Goal: Information Seeking & Learning: Check status

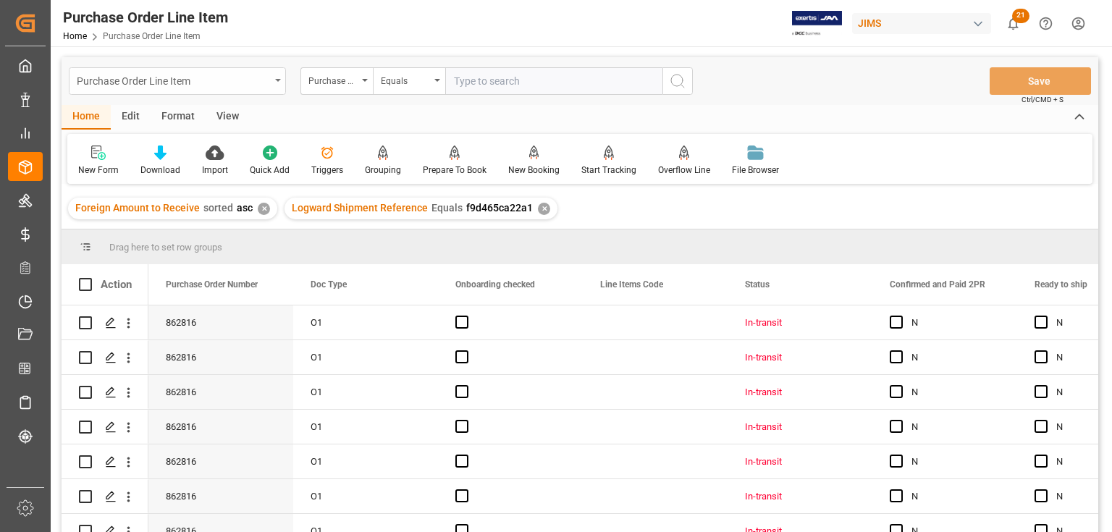
click at [280, 79] on icon "open menu" at bounding box center [278, 80] width 6 height 3
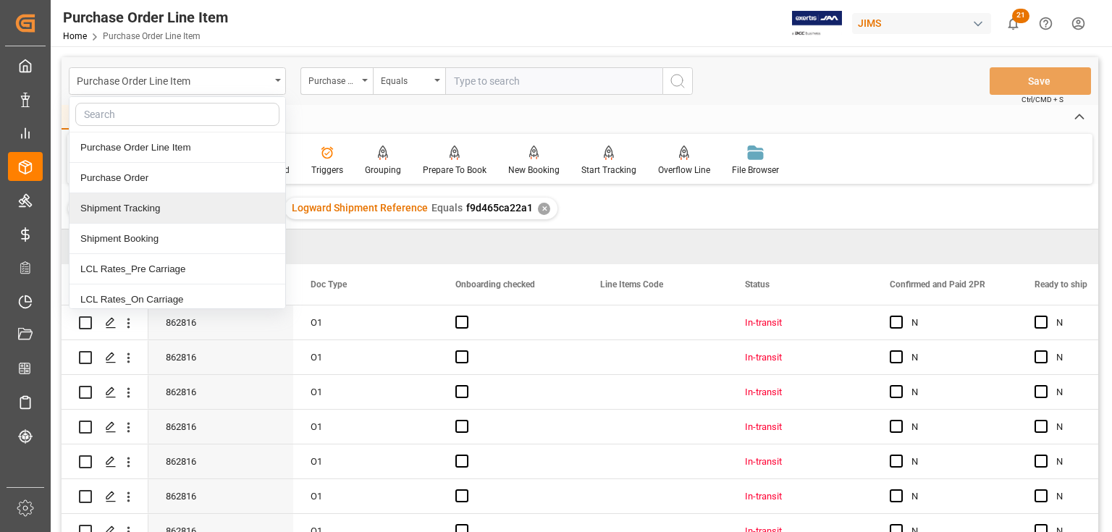
click at [123, 208] on div "Shipment Tracking" at bounding box center [178, 208] width 216 height 30
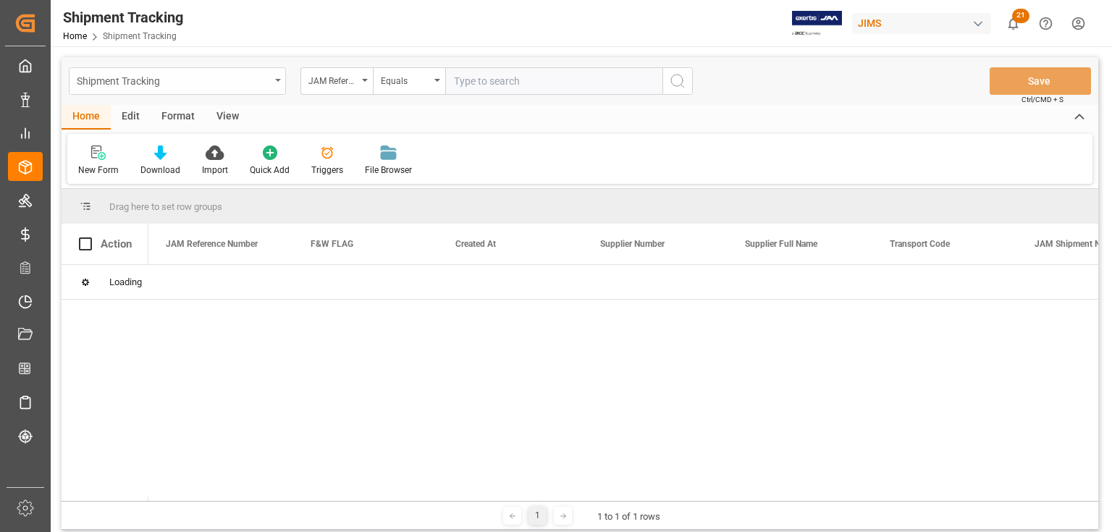
click at [275, 79] on icon "open menu" at bounding box center [278, 80] width 6 height 3
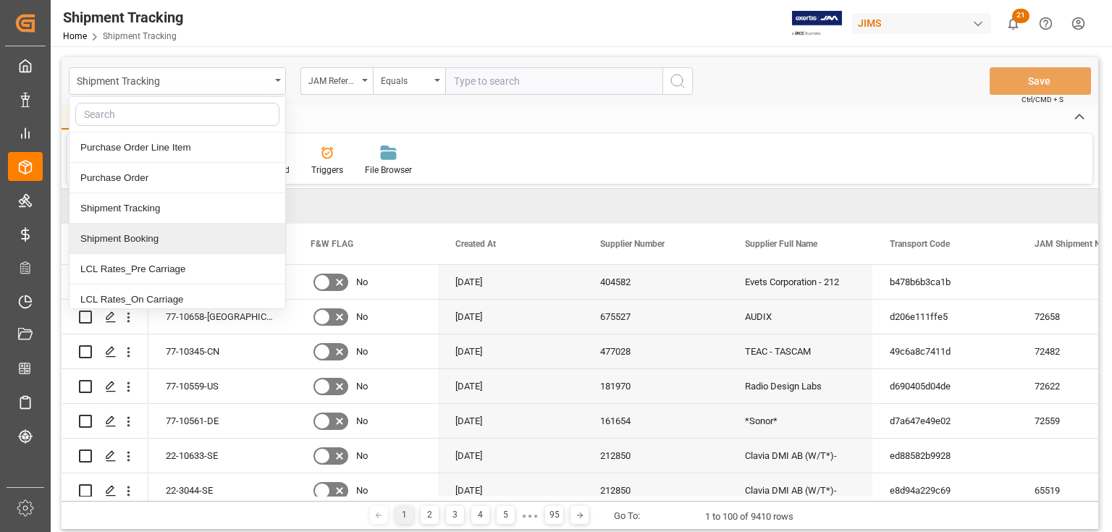
click at [147, 240] on div "Shipment Booking" at bounding box center [178, 239] width 216 height 30
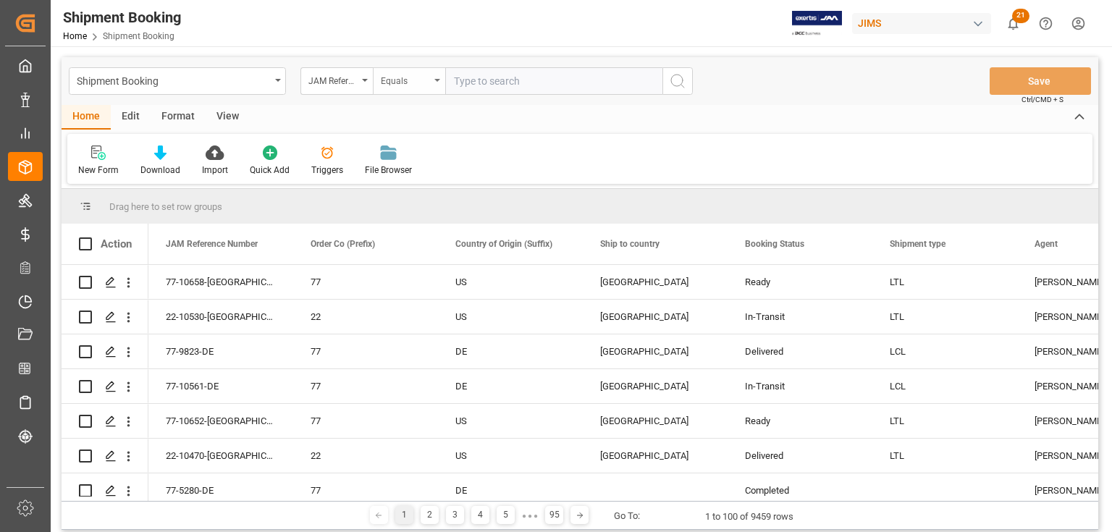
click at [440, 78] on div "Equals" at bounding box center [409, 81] width 72 height 28
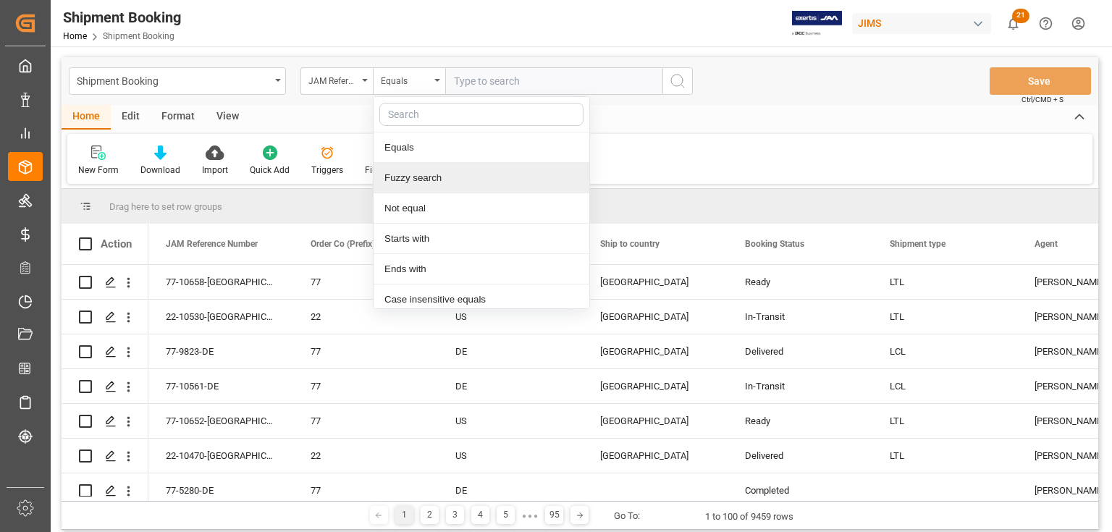
click at [415, 182] on div "Fuzzy search" at bounding box center [482, 178] width 216 height 30
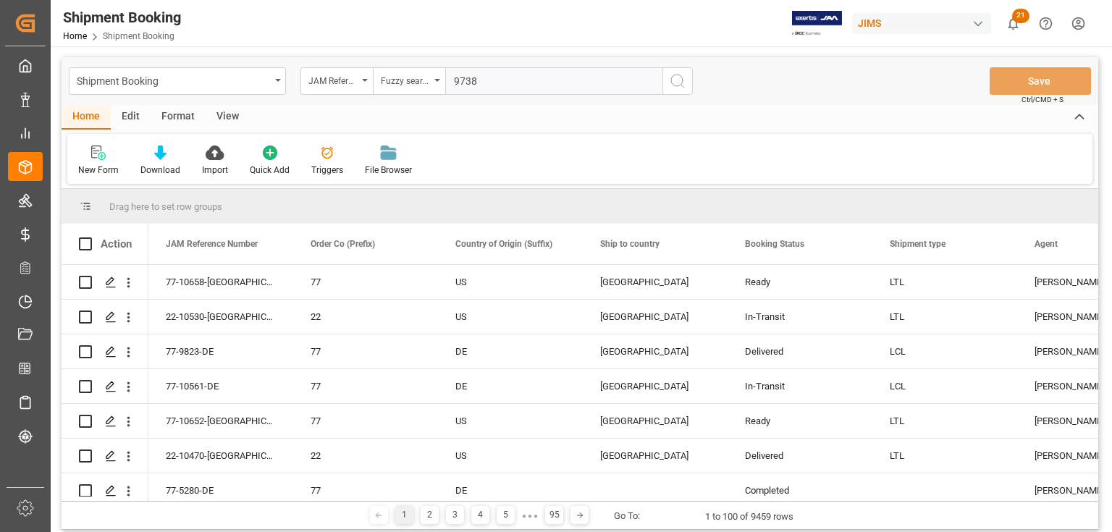
type input "9738"
click at [664, 82] on button "search button" at bounding box center [678, 81] width 30 height 28
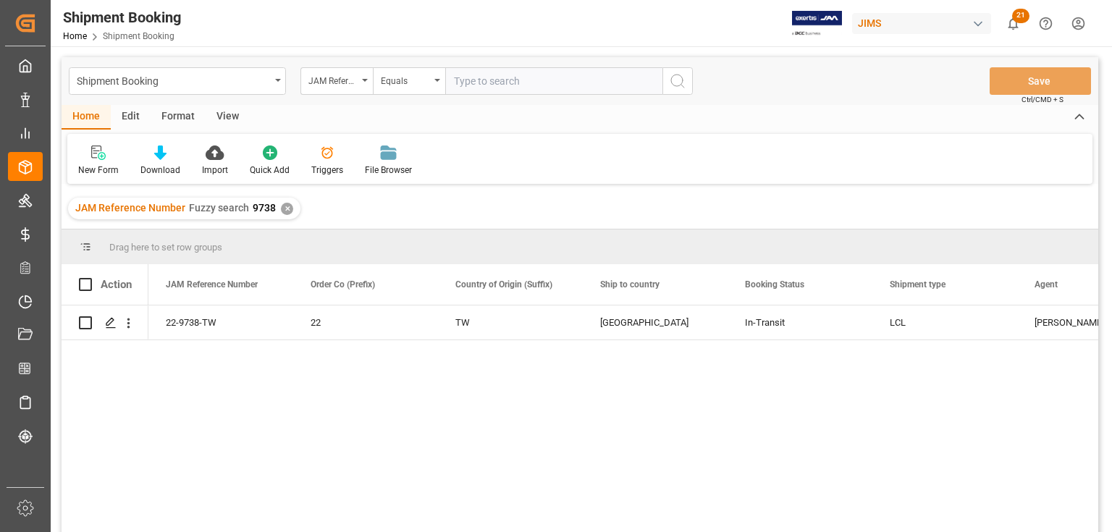
click at [232, 112] on div "View" at bounding box center [228, 117] width 44 height 25
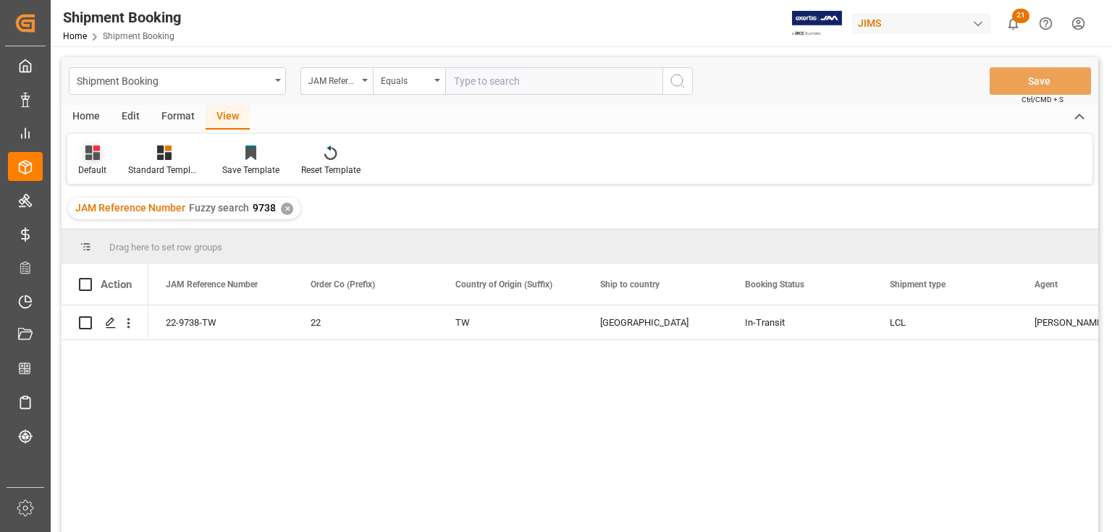
click at [94, 168] on div "Default" at bounding box center [92, 170] width 28 height 13
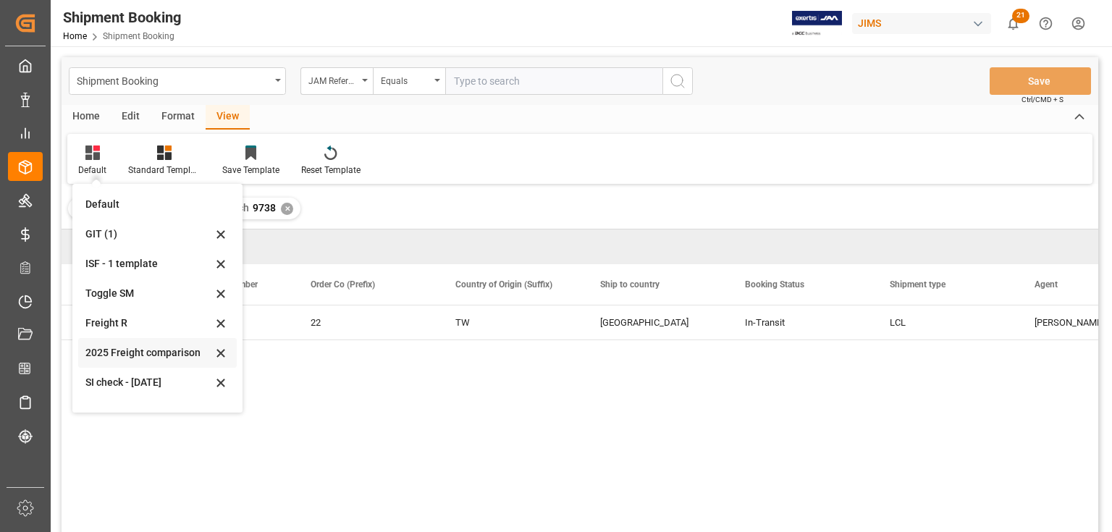
scroll to position [80, 0]
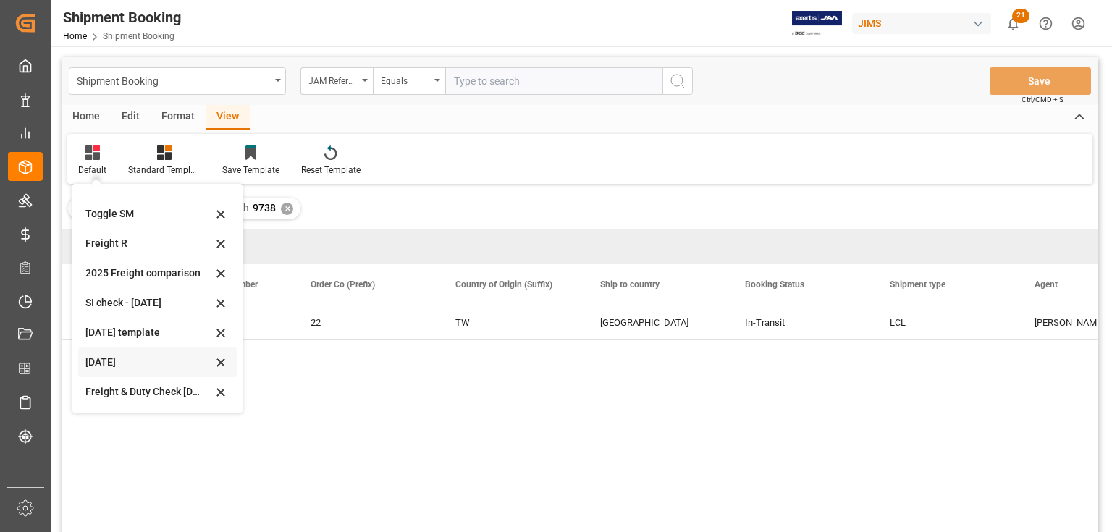
click at [97, 356] on div "July 2025" at bounding box center [148, 362] width 127 height 15
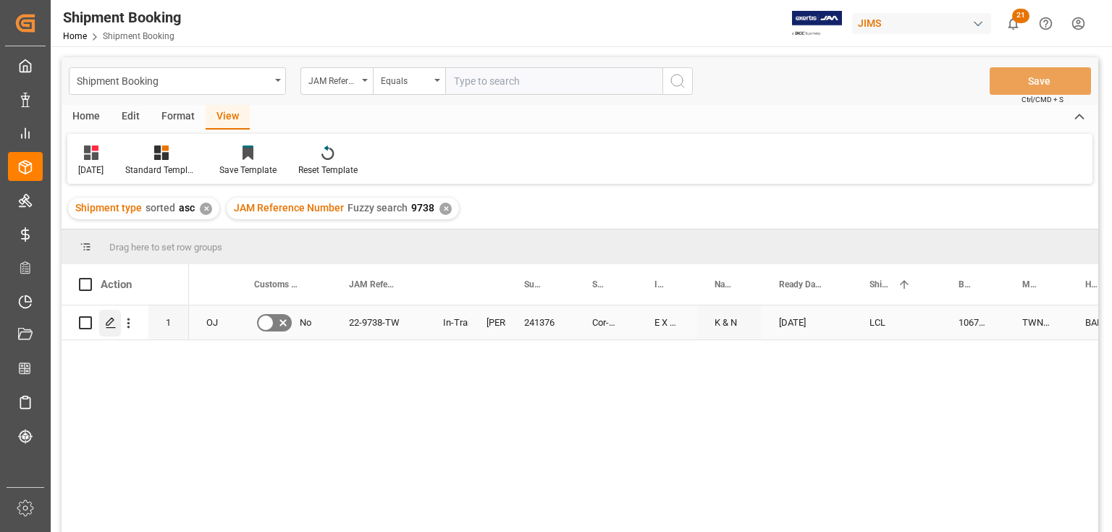
click at [109, 324] on icon "Press SPACE to select this row." at bounding box center [111, 323] width 12 height 12
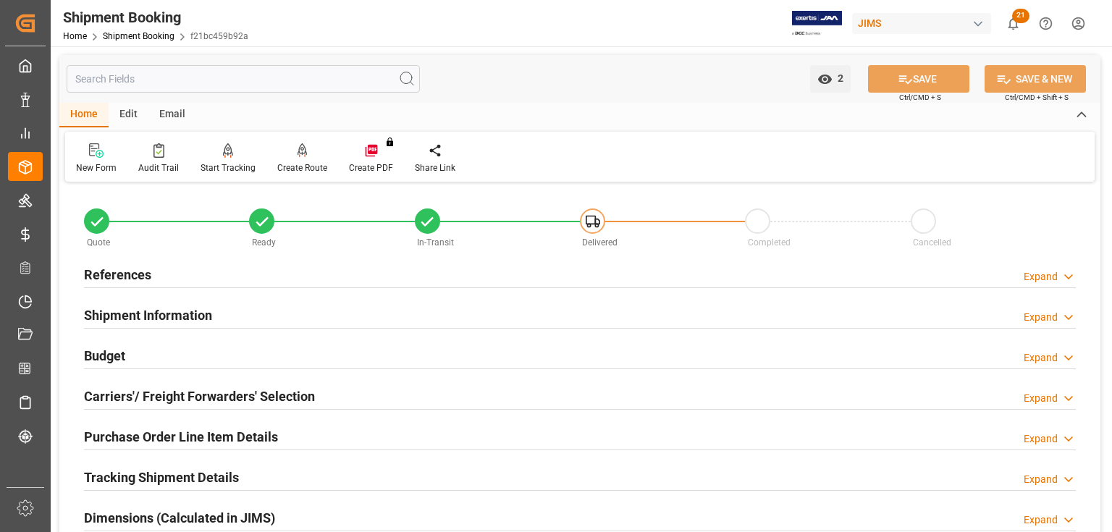
click at [122, 437] on h2 "Purchase Order Line Item Details" at bounding box center [181, 437] width 194 height 20
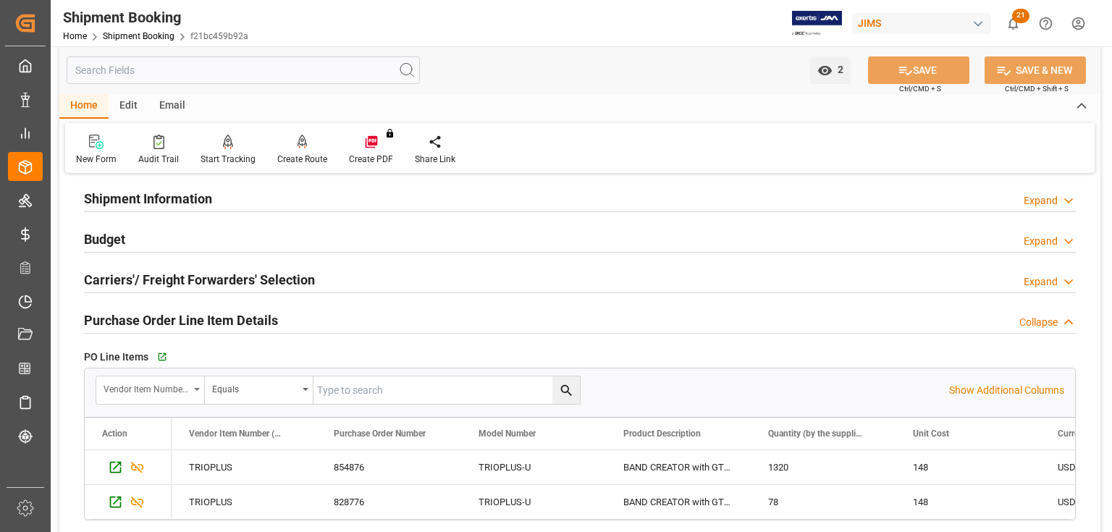
scroll to position [174, 0]
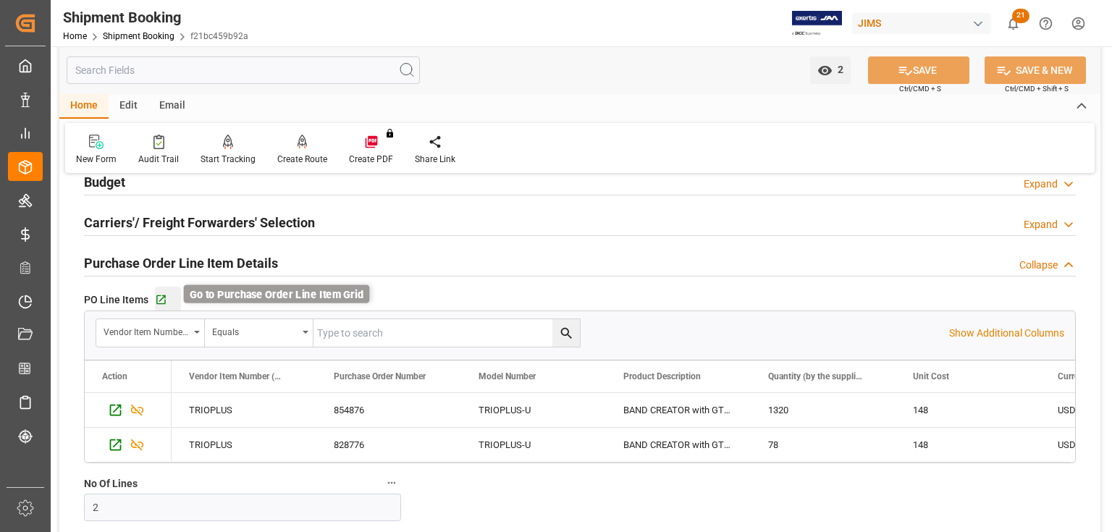
click at [163, 297] on icon "button" at bounding box center [160, 299] width 9 height 9
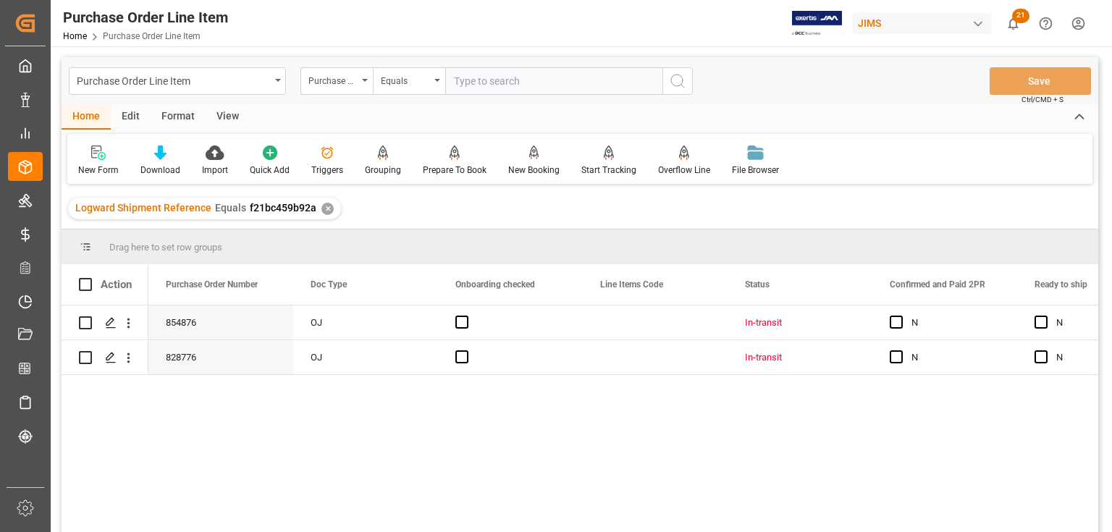
click at [225, 112] on div "View" at bounding box center [228, 117] width 44 height 25
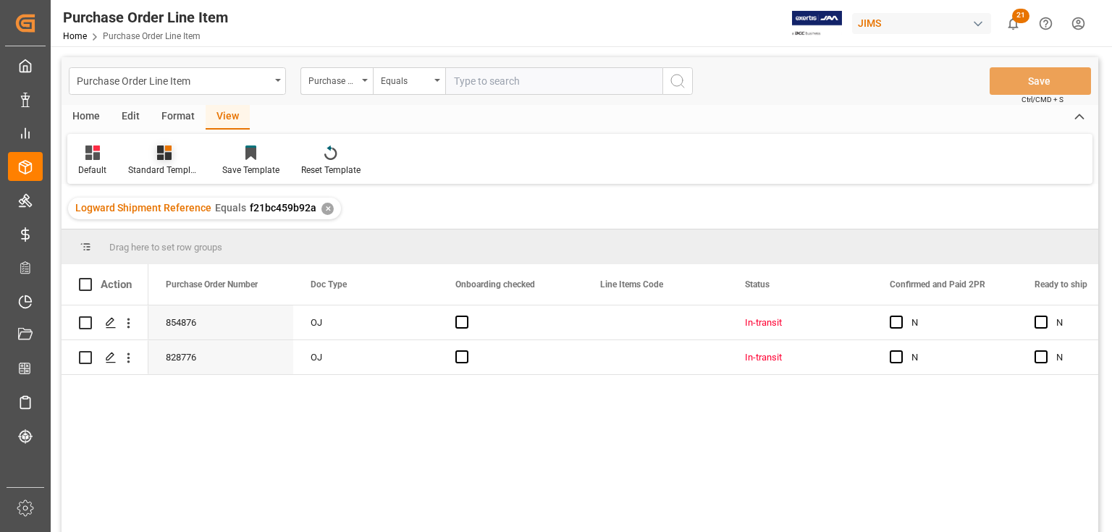
click at [155, 163] on div "Standard Templates" at bounding box center [164, 161] width 94 height 32
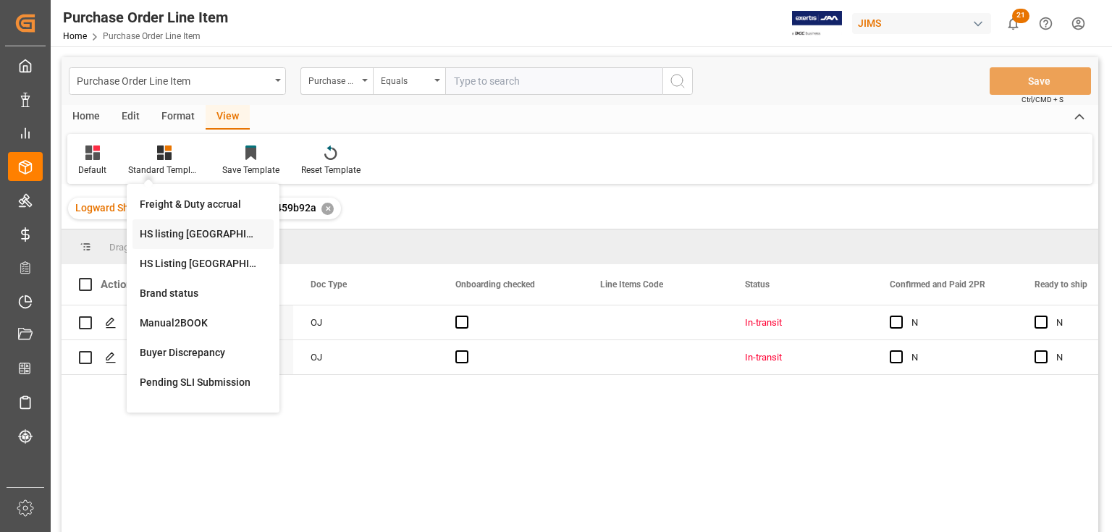
click at [154, 229] on div "HS listing [GEOGRAPHIC_DATA]" at bounding box center [203, 234] width 127 height 15
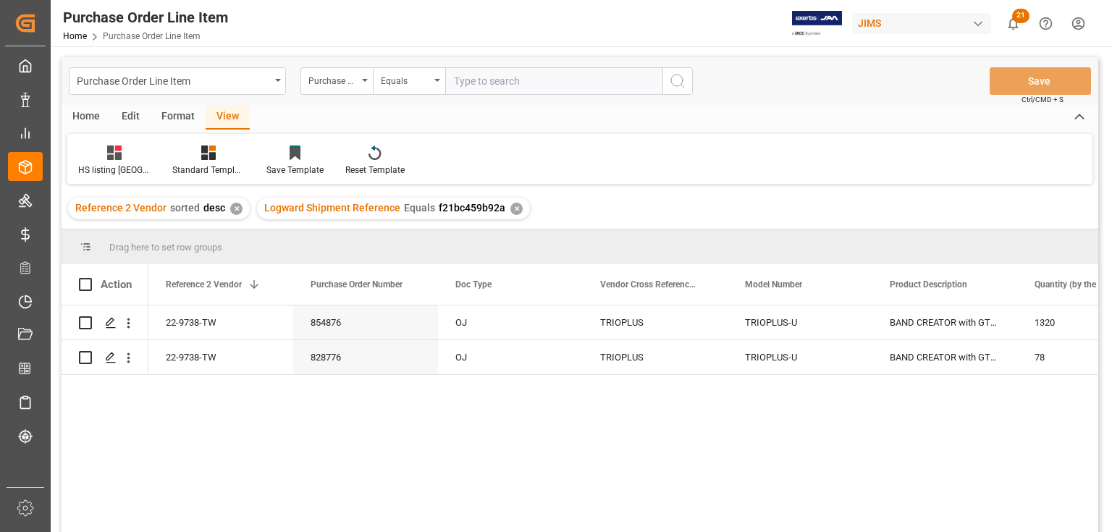
click at [235, 117] on div "View" at bounding box center [228, 117] width 44 height 25
click at [240, 360] on div "22-9738-TW" at bounding box center [220, 357] width 145 height 34
click at [97, 166] on div "HS listing [GEOGRAPHIC_DATA]" at bounding box center [114, 170] width 72 height 13
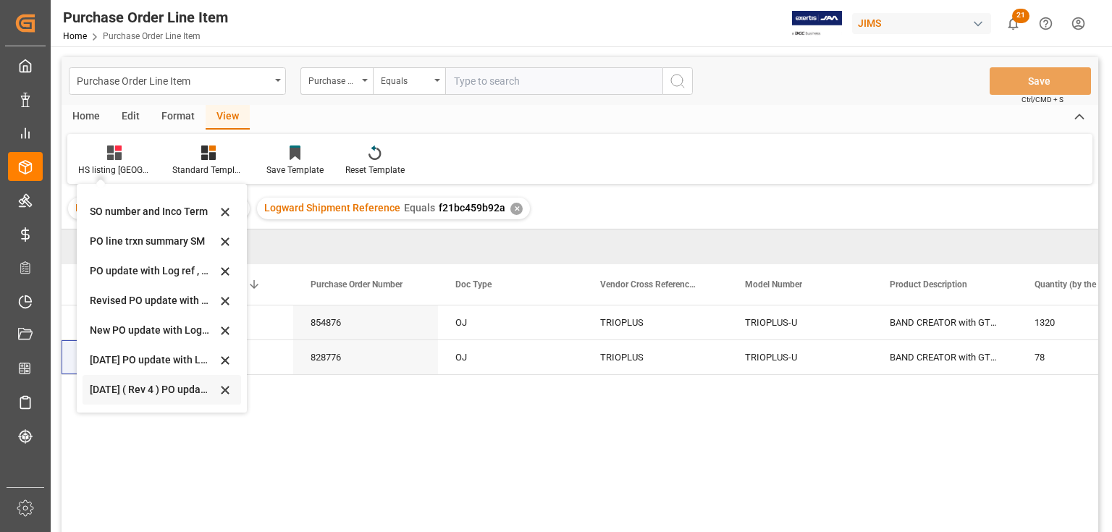
scroll to position [406, 0]
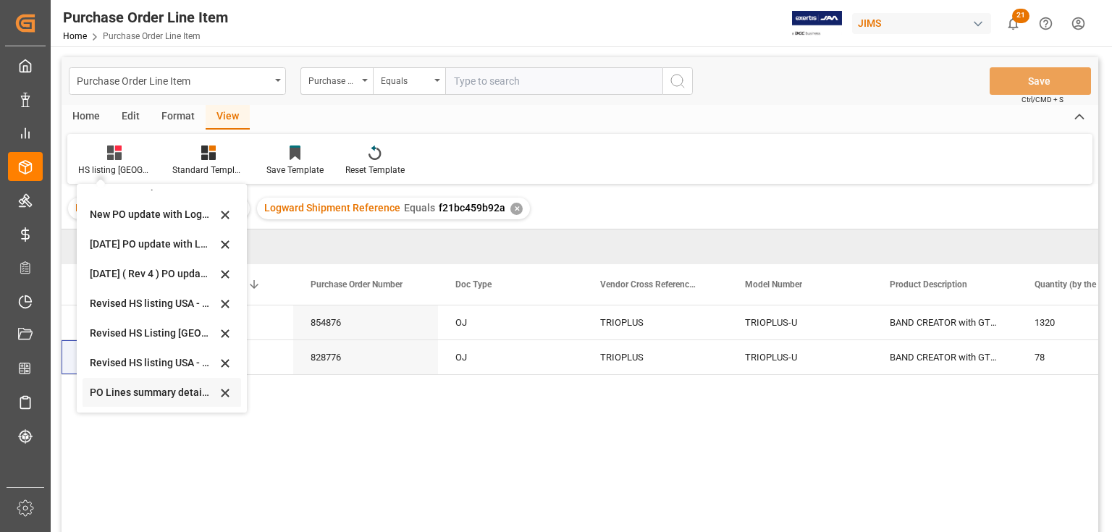
click at [125, 393] on div "PO Lines summary details [DATE]" at bounding box center [153, 392] width 127 height 15
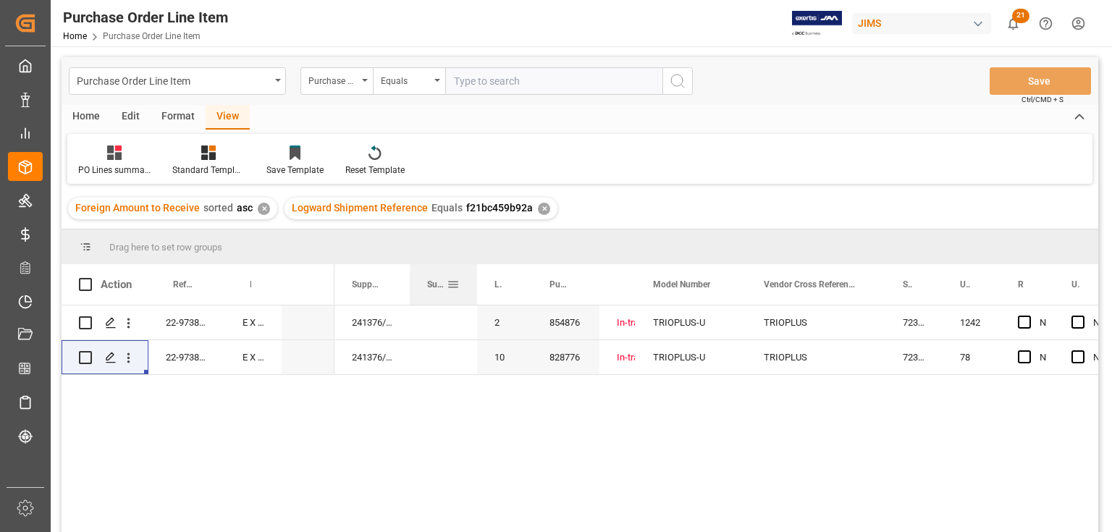
drag, startPoint x: 464, startPoint y: 282, endPoint x: 475, endPoint y: 290, distance: 13.5
click at [475, 290] on div at bounding box center [477, 284] width 6 height 41
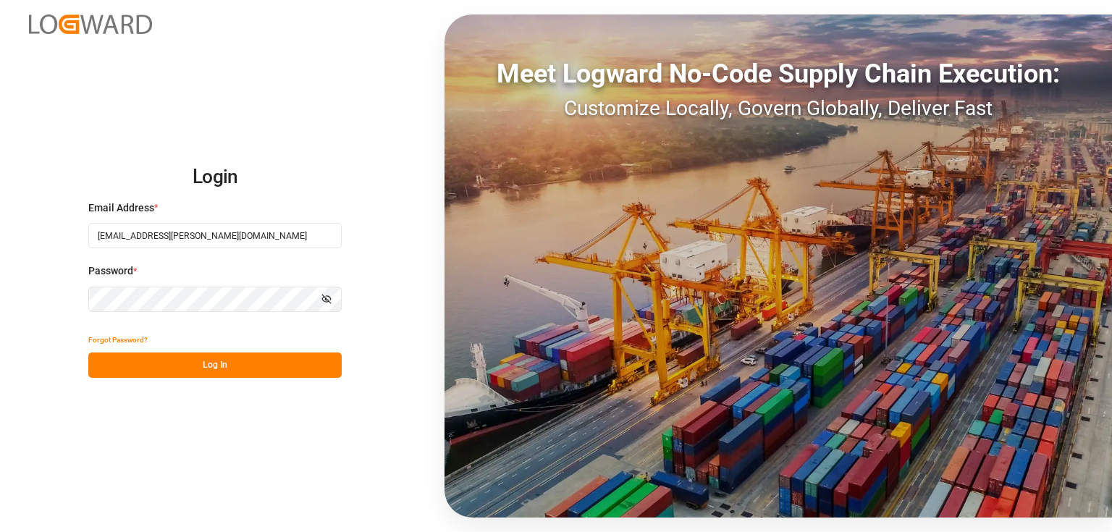
click at [135, 368] on button "Log In" at bounding box center [214, 365] width 253 height 25
